Goal: Task Accomplishment & Management: Use online tool/utility

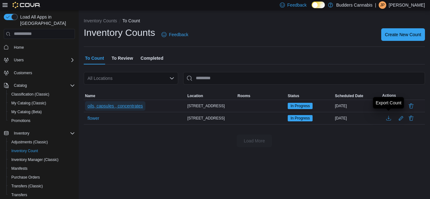
click at [110, 107] on span "oils, capsules , concentrates" at bounding box center [114, 106] width 55 height 6
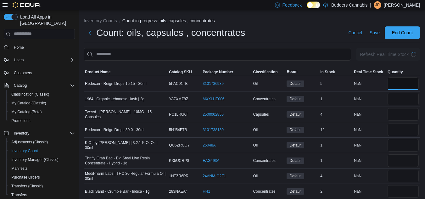
click at [408, 86] on input "number" at bounding box center [403, 83] width 31 height 13
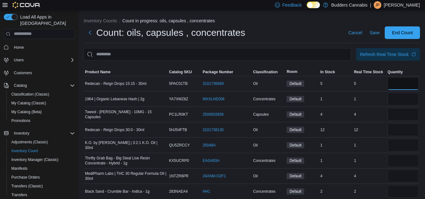
type input "*"
type input "**"
type input "*"
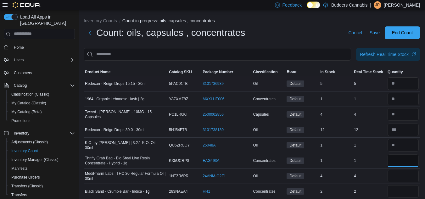
type input "*"
drag, startPoint x: 405, startPoint y: 176, endPoint x: 408, endPoint y: 172, distance: 5.4
click at [407, 175] on input "number" at bounding box center [403, 176] width 31 height 13
type input "*"
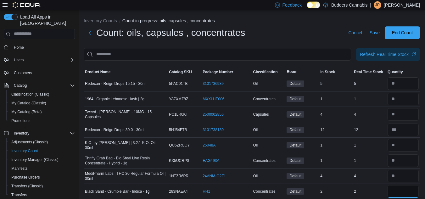
type input "*"
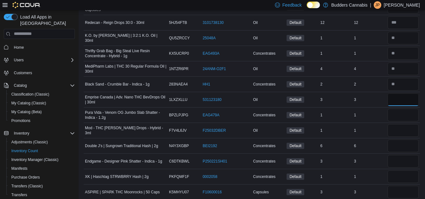
type input "*"
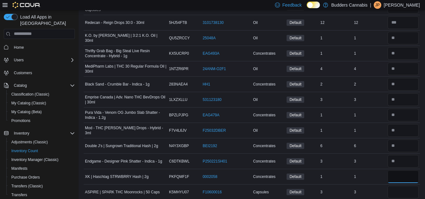
type input "*"
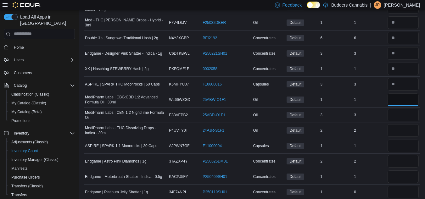
type input "*"
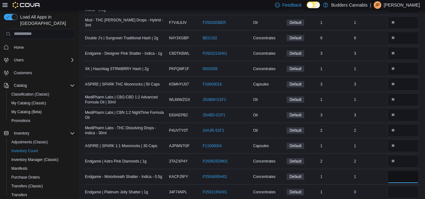
type input "*"
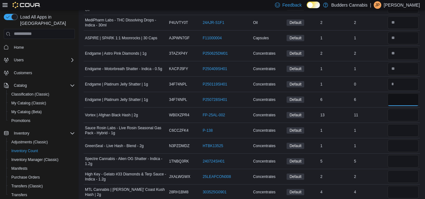
type input "*"
type input "**"
type input "*"
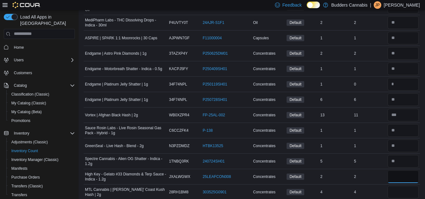
type input "*"
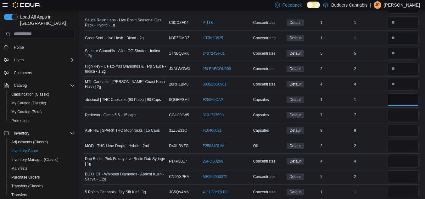
type input "*"
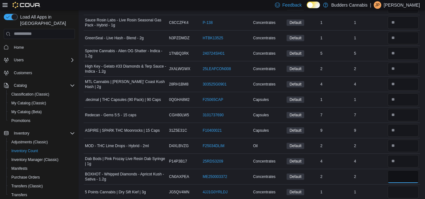
type input "*"
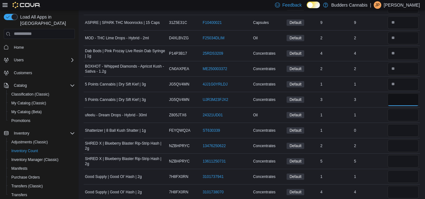
type input "*"
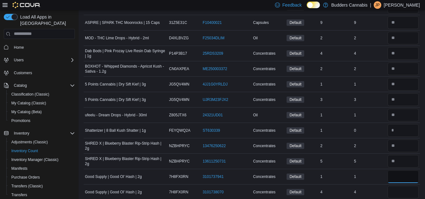
type input "*"
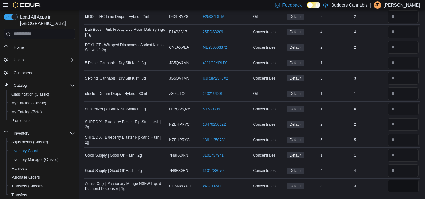
scroll to position [0, 0]
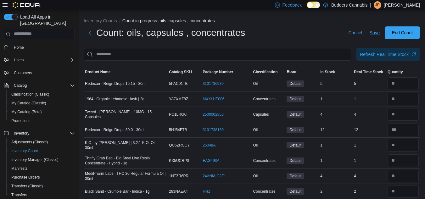
type input "*"
click at [380, 33] on span "Save" at bounding box center [375, 33] width 10 height 6
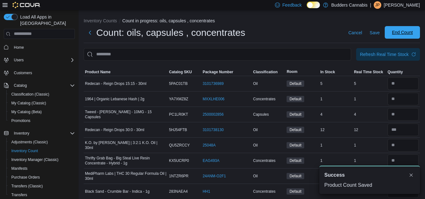
click at [411, 32] on span "End Count" at bounding box center [402, 32] width 21 height 6
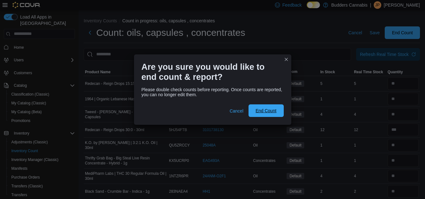
click at [266, 106] on span "End Count" at bounding box center [266, 110] width 28 height 13
click at [266, 110] on span "End Count" at bounding box center [266, 111] width 21 height 6
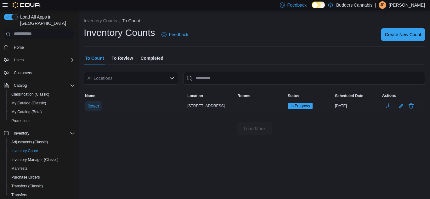
click at [92, 104] on span "flower" at bounding box center [93, 106] width 12 height 6
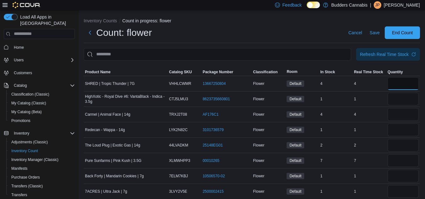
click at [409, 86] on input "number" at bounding box center [403, 83] width 31 height 13
type input "*"
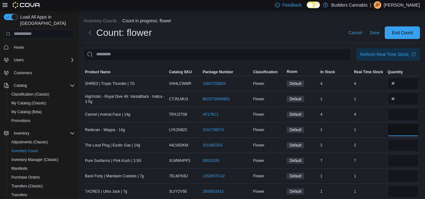
type input "*"
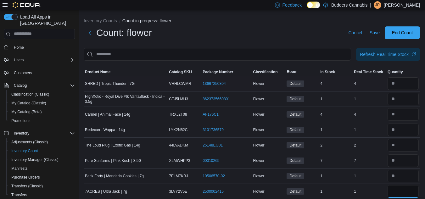
type input "*"
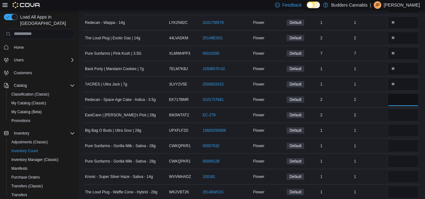
type input "*"
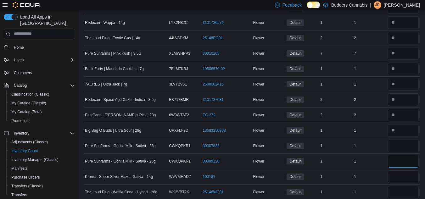
type input "*"
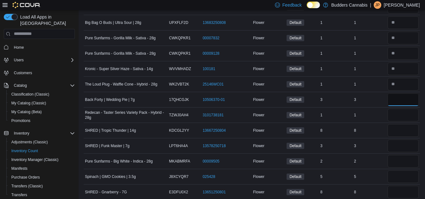
type input "*"
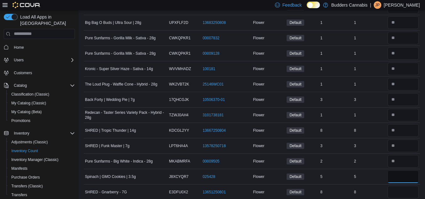
type input "*"
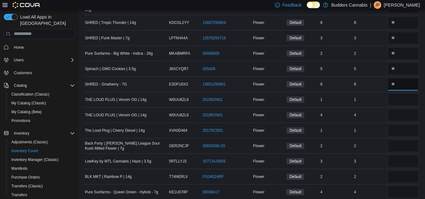
click at [409, 87] on input "number" at bounding box center [403, 84] width 31 height 13
type input "*"
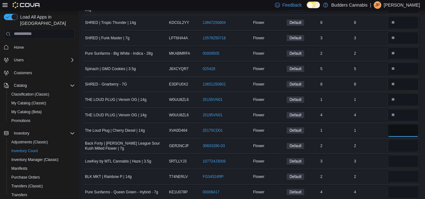
type input "*"
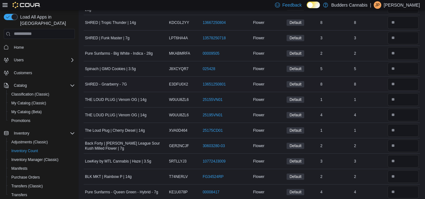
scroll to position [431, 0]
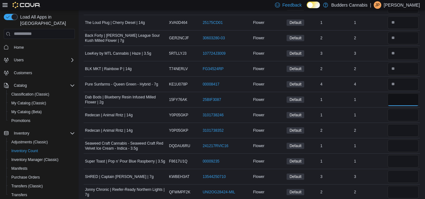
type input "*"
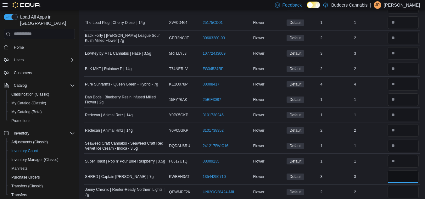
type input "*"
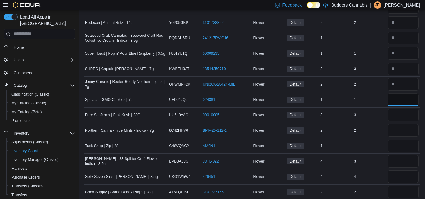
type input "*"
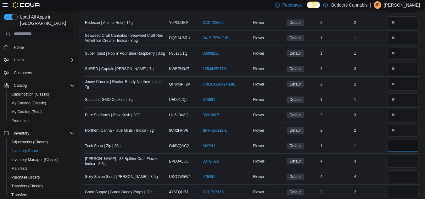
type input "*"
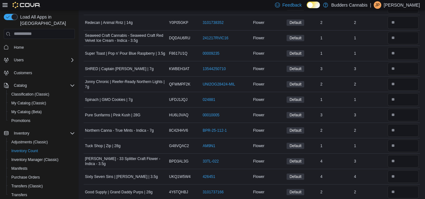
scroll to position [647, 0]
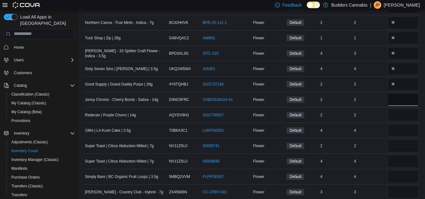
type input "*"
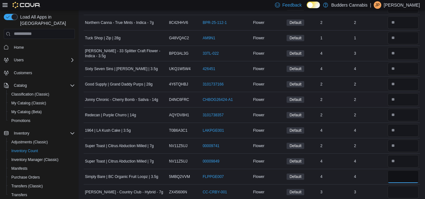
type input "*"
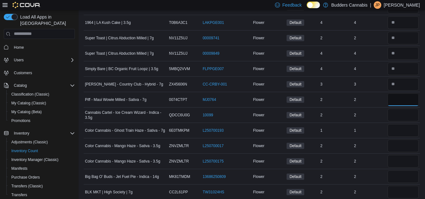
type input "*"
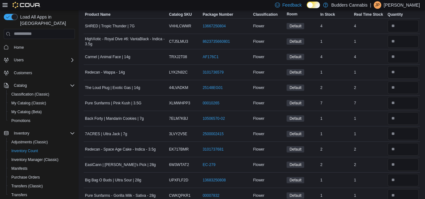
scroll to position [0, 0]
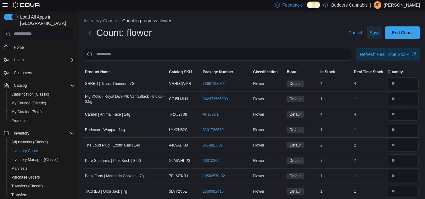
click at [380, 33] on span "Save" at bounding box center [375, 33] width 10 height 6
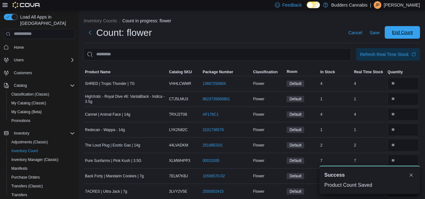
click at [401, 33] on span "End Count" at bounding box center [402, 32] width 21 height 6
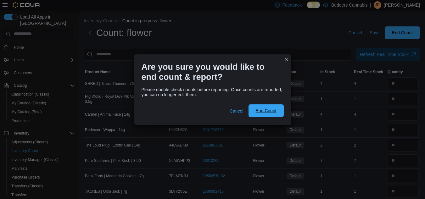
click at [260, 111] on span "End Count" at bounding box center [266, 111] width 21 height 6
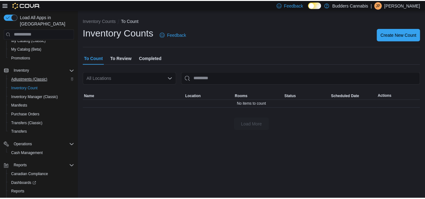
scroll to position [81, 0]
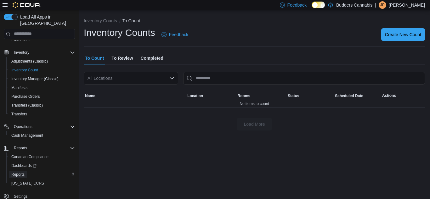
click at [13, 172] on span "Reports" at bounding box center [17, 174] width 13 height 5
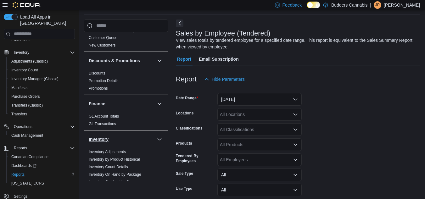
scroll to position [126, 0]
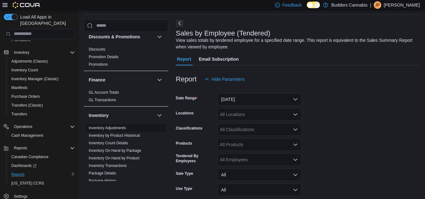
click at [112, 126] on link "Inventory Adjustments" at bounding box center [107, 128] width 37 height 4
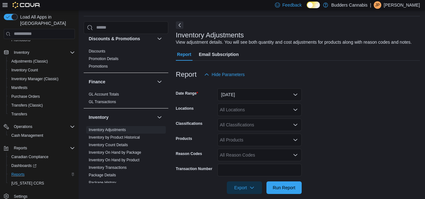
scroll to position [27, 0]
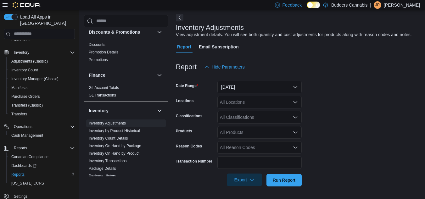
click at [252, 180] on icon "button" at bounding box center [252, 180] width 5 height 5
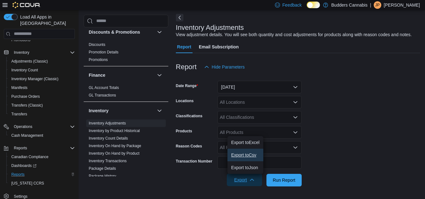
click at [252, 157] on span "Export to Csv" at bounding box center [245, 155] width 28 height 5
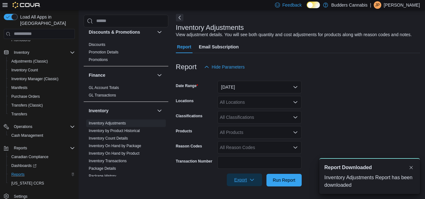
scroll to position [0, 0]
